Goal: Information Seeking & Learning: Learn about a topic

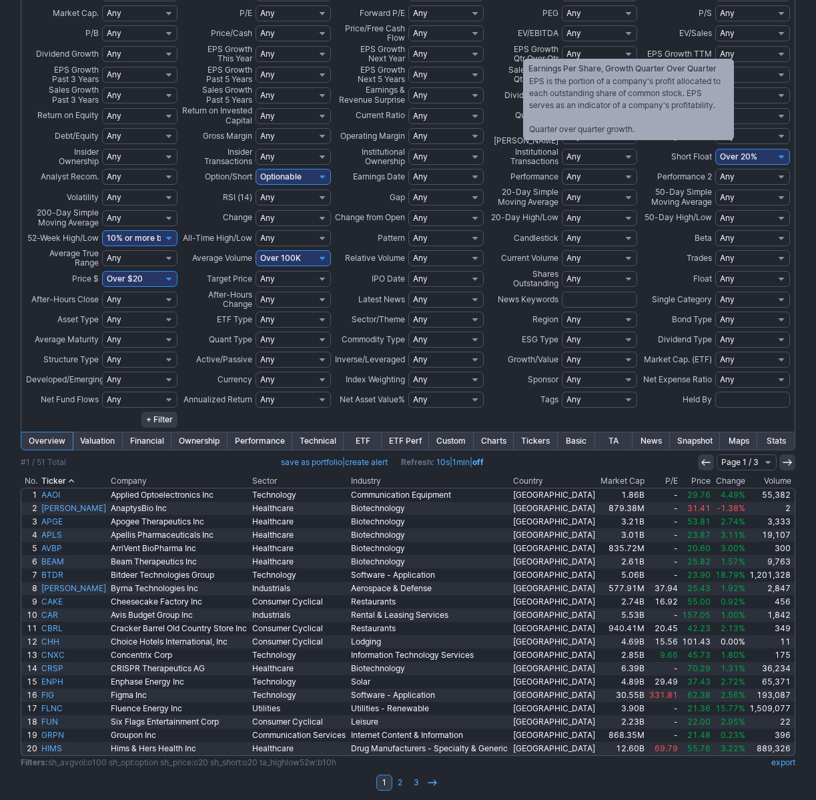
scroll to position [135, 0]
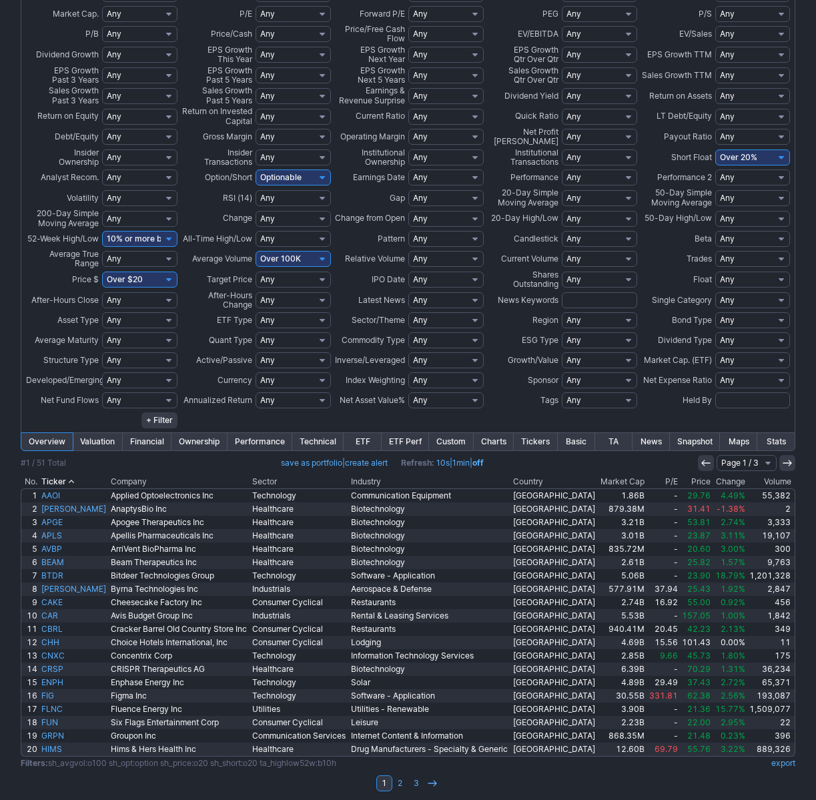
click at [496, 439] on link "Charts" at bounding box center [494, 441] width 40 height 17
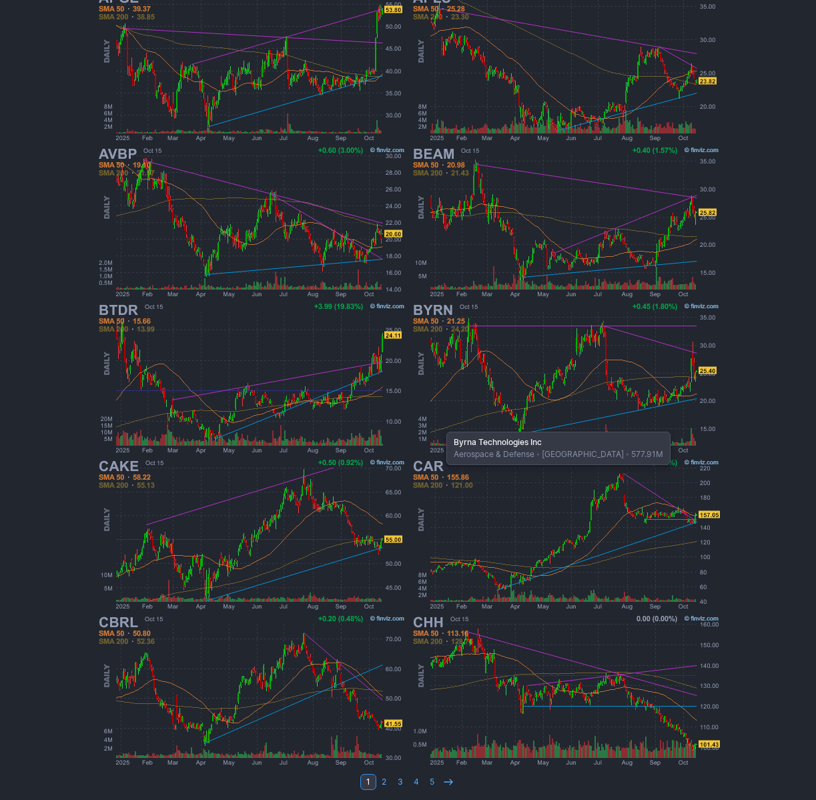
scroll to position [777, 0]
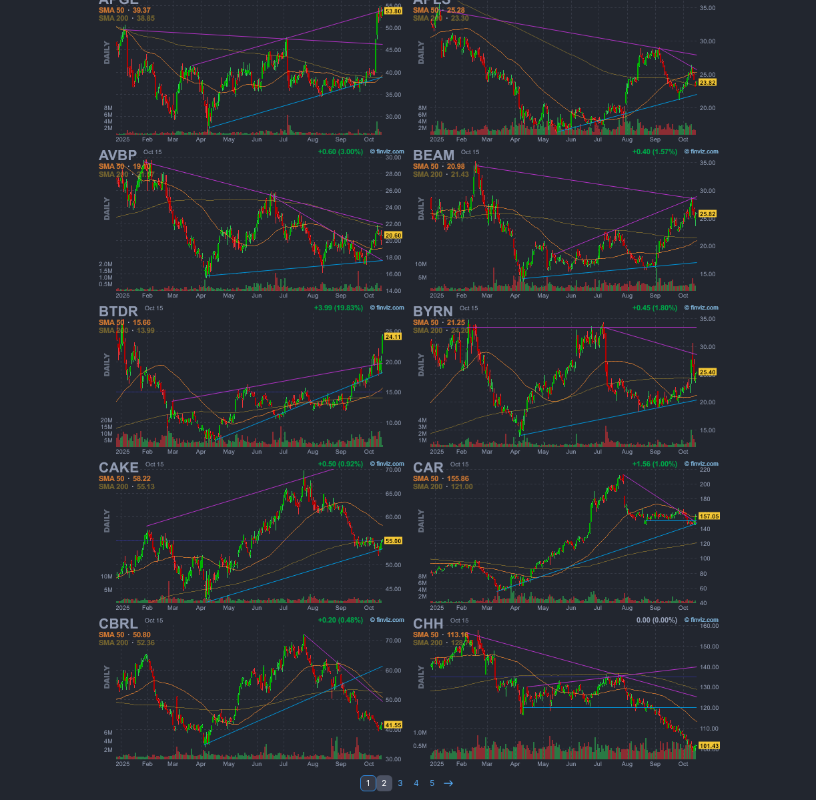
click at [382, 775] on link "2" at bounding box center [384, 783] width 16 height 16
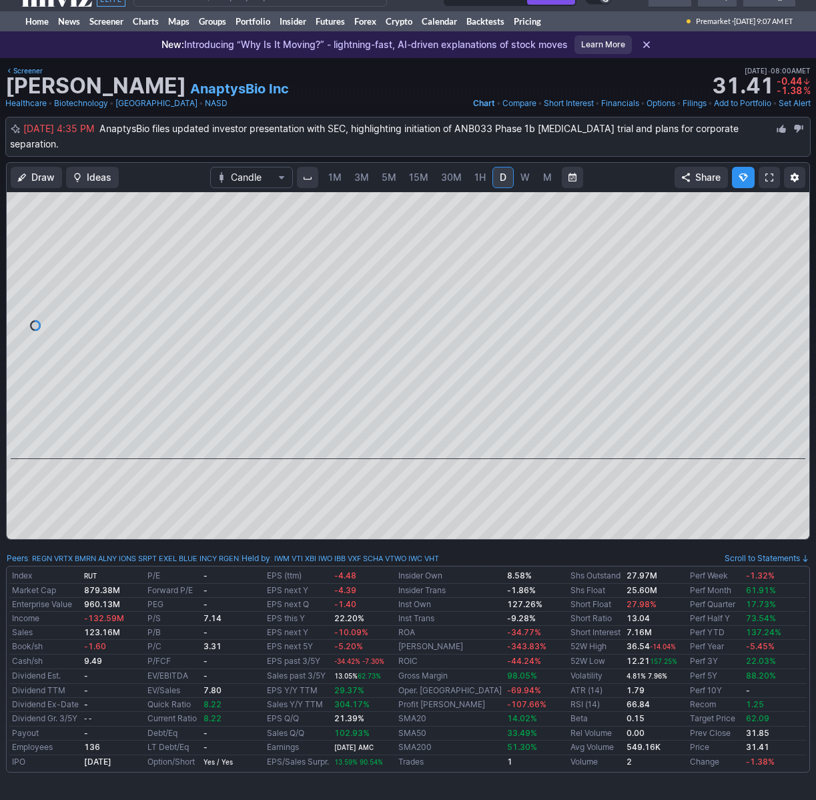
scroll to position [9, 1]
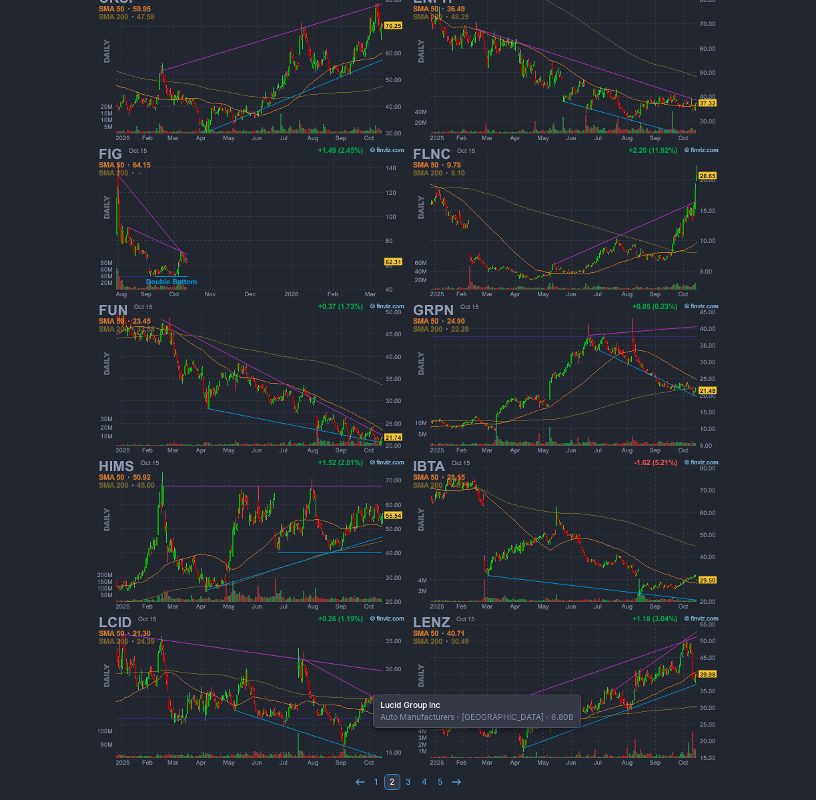
scroll to position [777, 0]
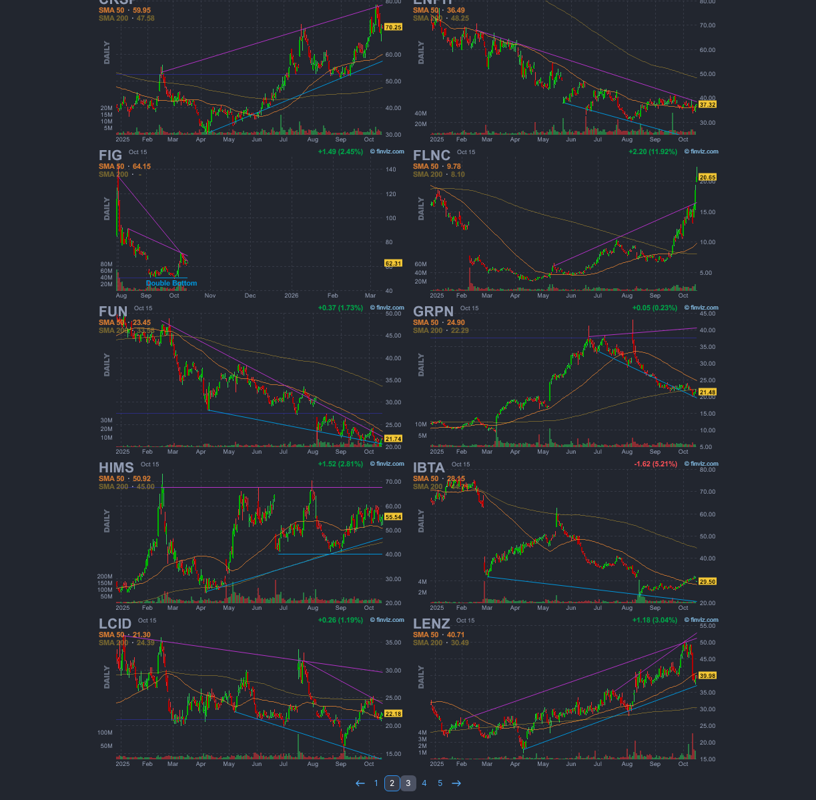
click at [410, 777] on link "3" at bounding box center [408, 783] width 16 height 16
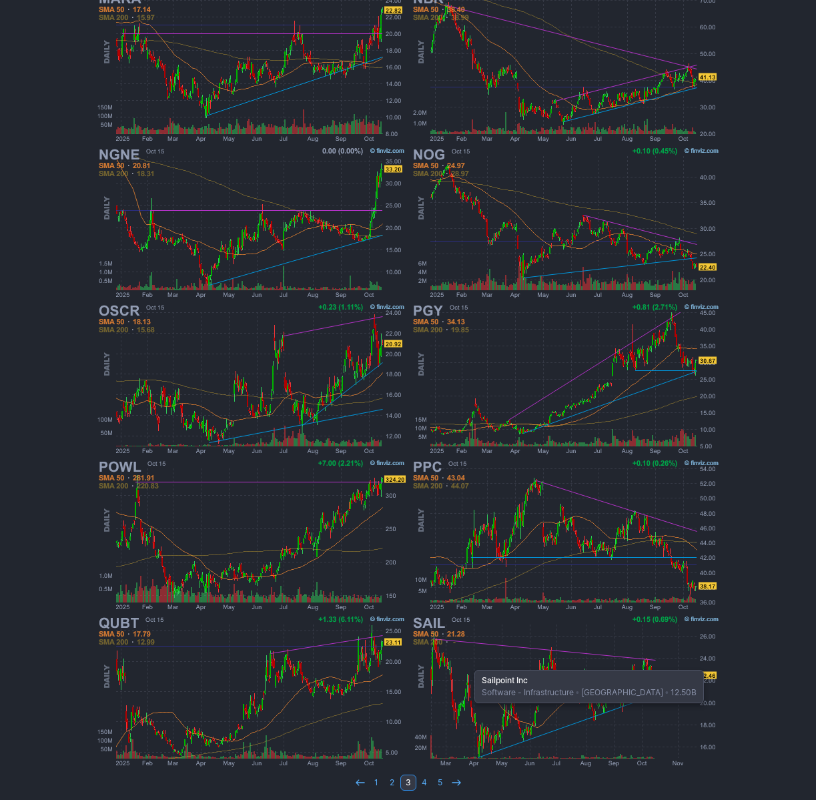
scroll to position [777, 0]
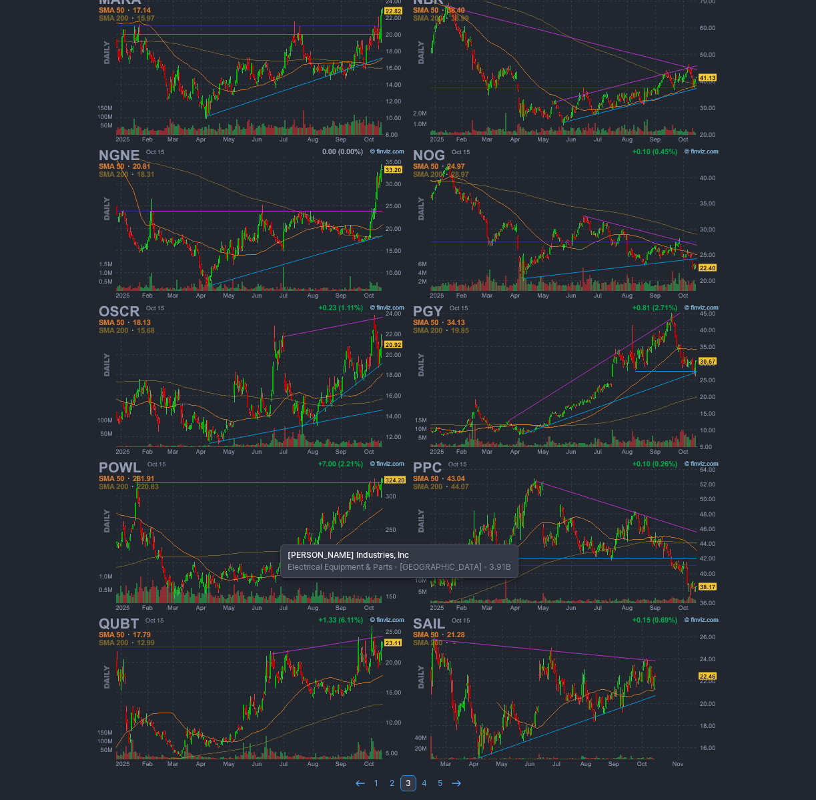
click at [274, 538] on img at bounding box center [251, 536] width 312 height 156
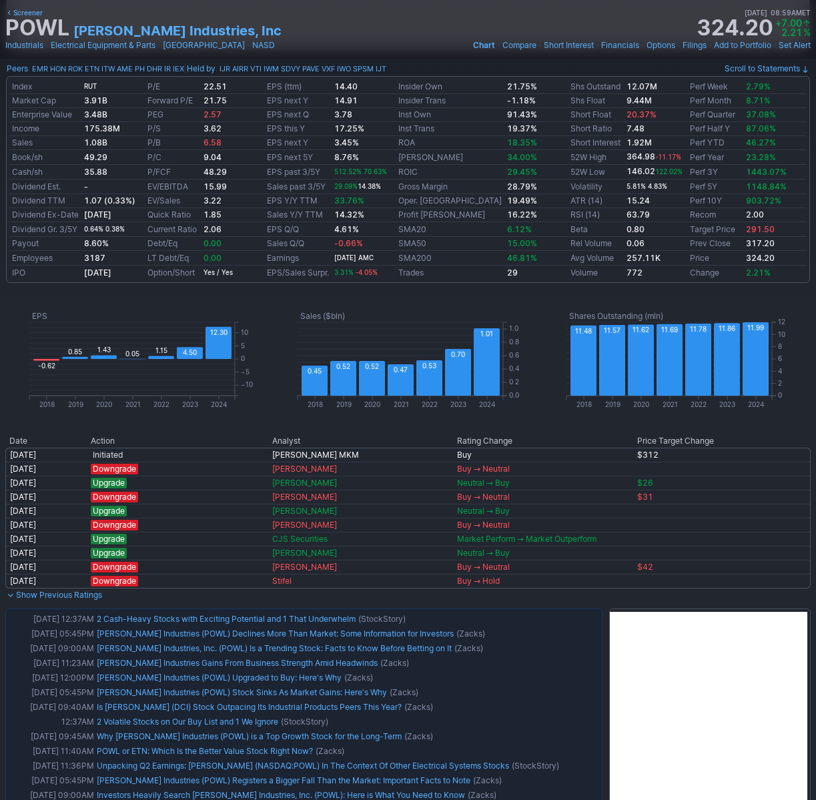
scroll to position [466, 0]
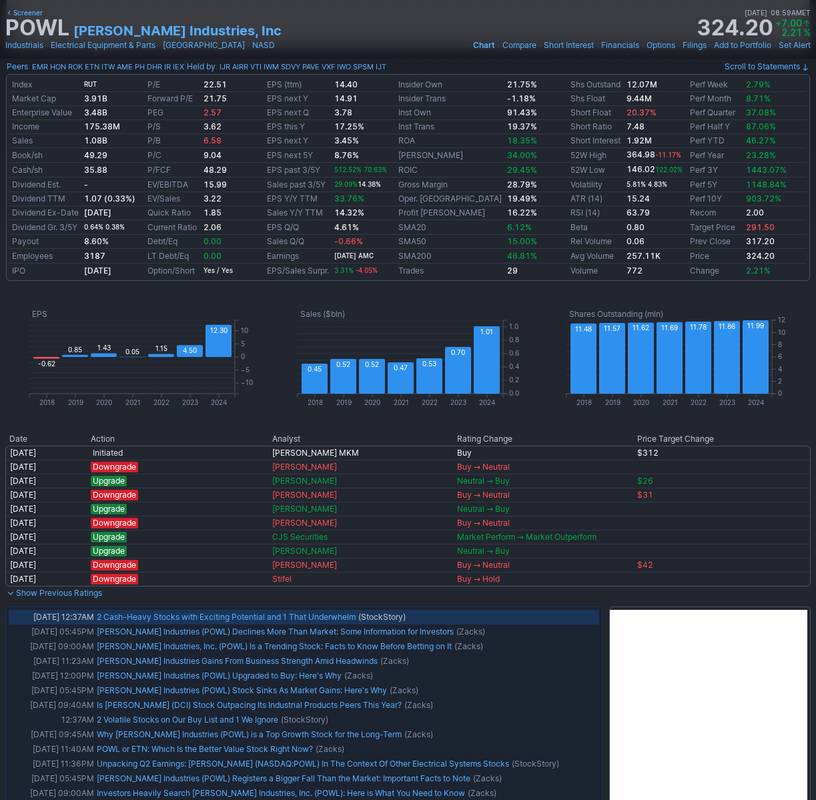
click at [271, 615] on link "2 Cash-Heavy Stocks with Exciting Potential and 1 That Underwhelm" at bounding box center [226, 617] width 259 height 10
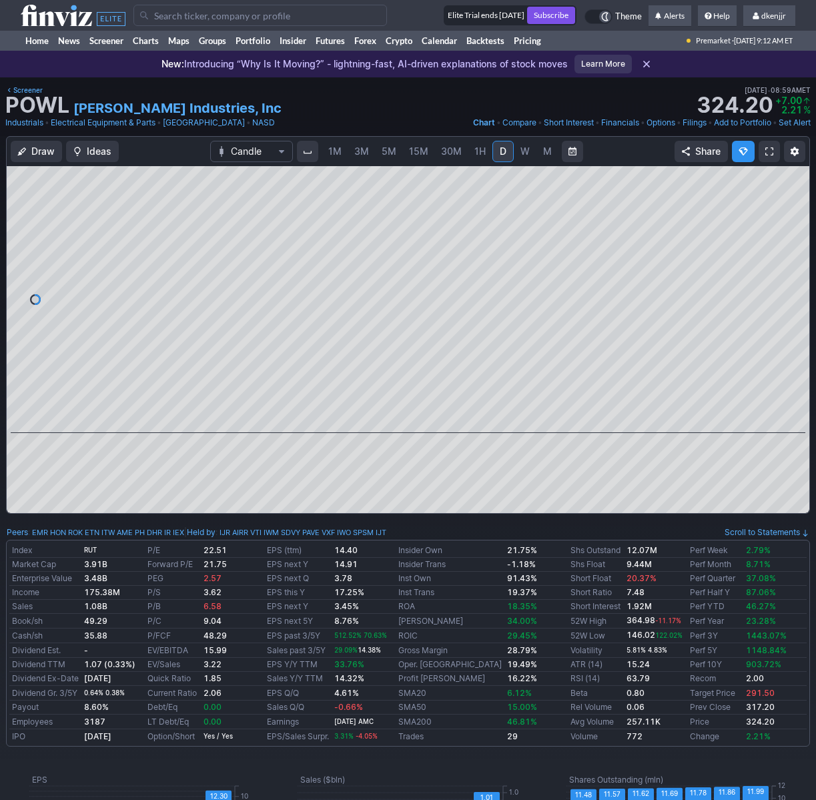
scroll to position [0, 0]
